Goal: Browse casually

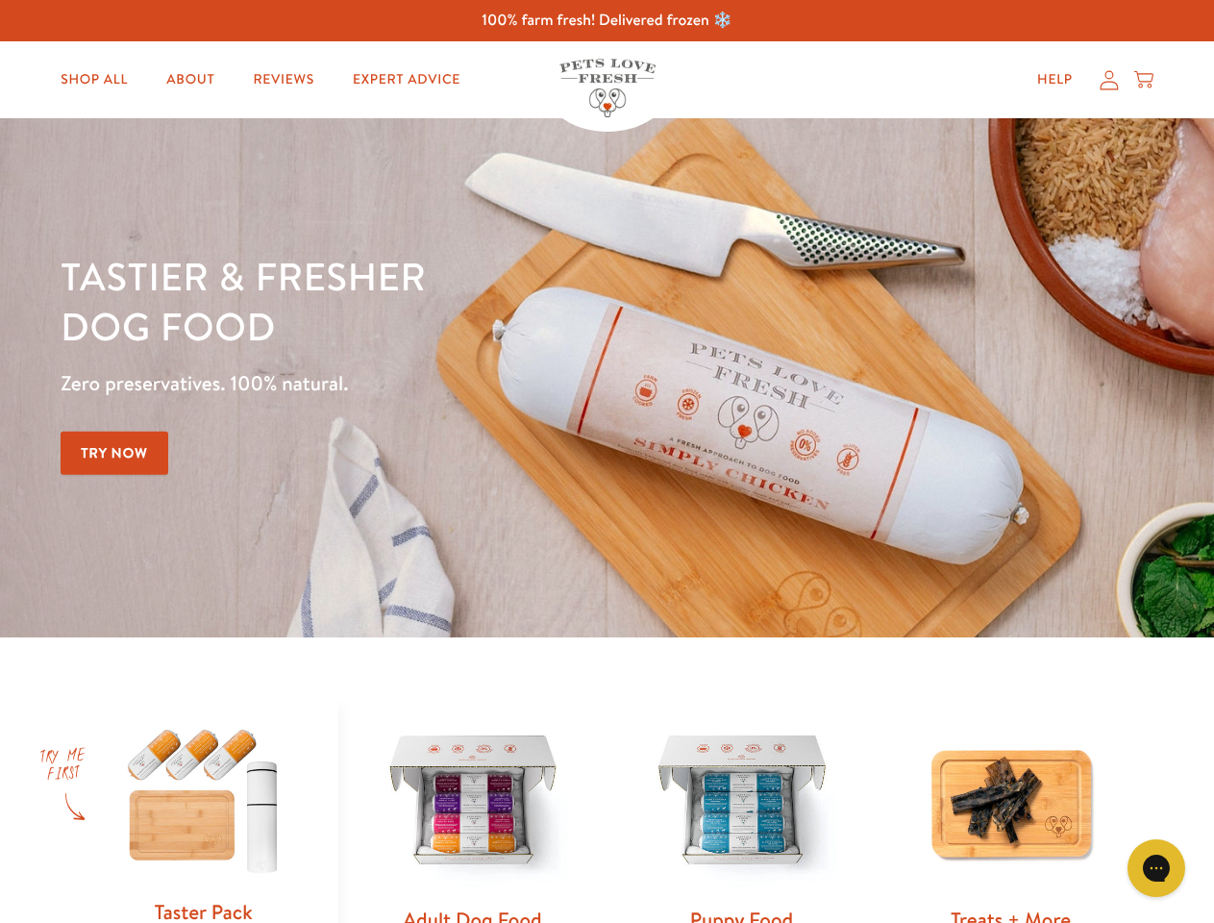
click at [607, 461] on div "Tastier & fresher dog food Zero preservatives. 100% natural. Try Now" at bounding box center [425, 378] width 729 height 254
click at [1156, 868] on icon "Gorgias live chat" at bounding box center [1156, 867] width 18 height 18
